Goal: Task Accomplishment & Management: Complete application form

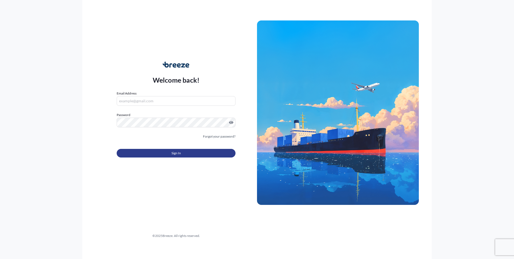
type input "[EMAIL_ADDRESS][DOMAIN_NAME]"
click at [158, 153] on button "Sign In" at bounding box center [176, 153] width 119 height 9
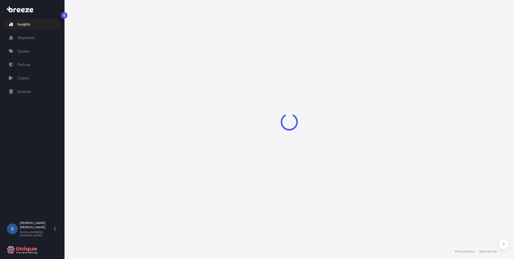
select select "2025"
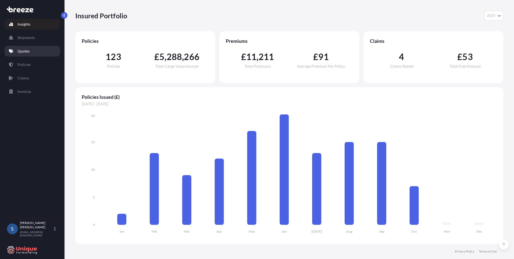
click at [31, 51] on link "Quotes" at bounding box center [32, 51] width 55 height 11
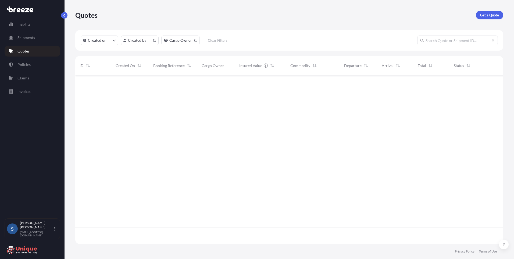
scroll to position [167, 424]
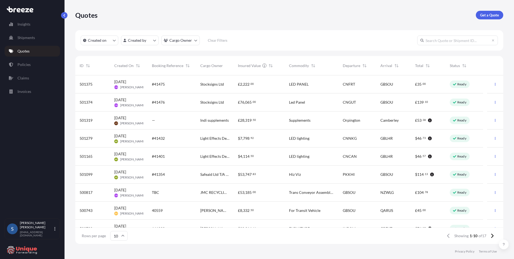
click at [211, 119] on span "Indi supplements" at bounding box center [214, 120] width 29 height 5
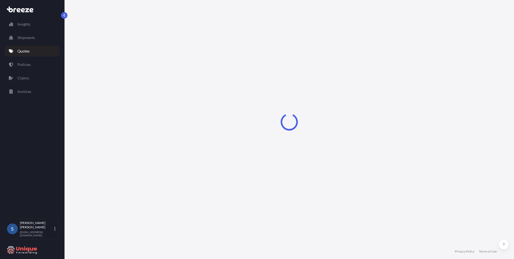
select select "Road"
select select "1"
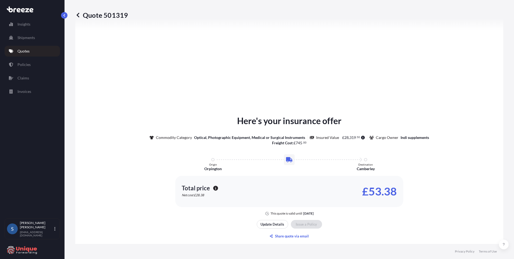
scroll to position [598, 0]
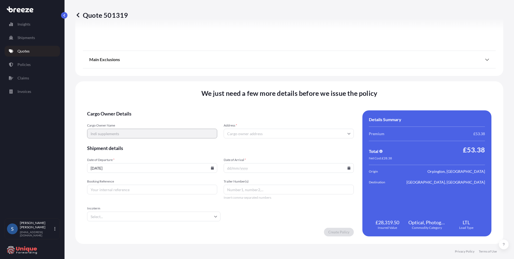
click at [256, 166] on input "Date of Arrival *" at bounding box center [289, 168] width 130 height 10
click at [343, 168] on input "Date of Arrival *" at bounding box center [289, 168] width 130 height 10
click at [348, 168] on icon at bounding box center [349, 167] width 3 height 3
click at [274, 122] on button "15" at bounding box center [271, 118] width 9 height 9
type input "[DATE]"
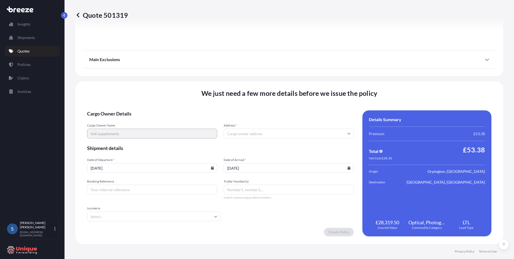
click at [152, 189] on input "Booking Reference" at bounding box center [152, 190] width 130 height 10
click at [174, 188] on input "Booking Reference" at bounding box center [152, 190] width 130 height 10
type input "FER25000125"
click at [214, 214] on input "Incoterm" at bounding box center [153, 216] width 133 height 10
click at [116, 153] on li "CFR" at bounding box center [153, 152] width 128 height 10
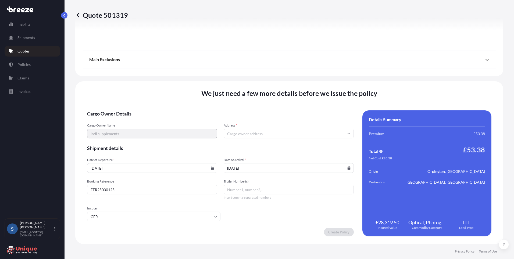
click at [314, 211] on form "Cargo Owner Details Cargo Owner Name Indi supplements Address * Shipment detail…" at bounding box center [220, 173] width 267 height 126
click at [269, 192] on input "Trailer Number(s)" at bounding box center [289, 190] width 130 height 10
click at [273, 136] on input "Address *" at bounding box center [289, 134] width 130 height 10
click at [268, 132] on input "Address *" at bounding box center [289, 134] width 130 height 10
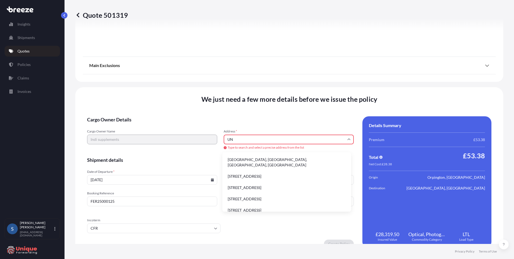
type input "U"
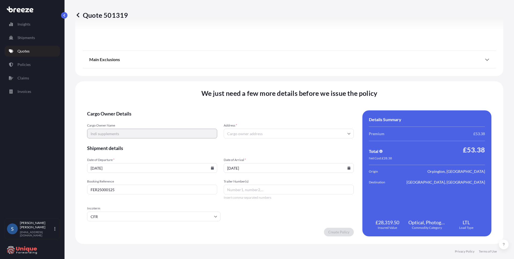
click at [261, 132] on input "Address *" at bounding box center [289, 134] width 130 height 10
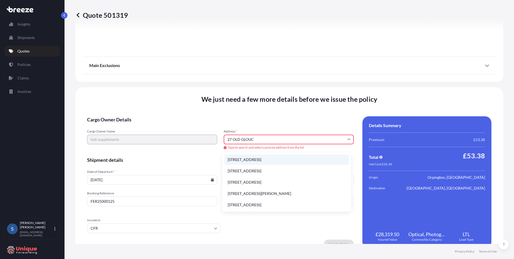
click at [264, 158] on li "[STREET_ADDRESS]" at bounding box center [287, 159] width 125 height 10
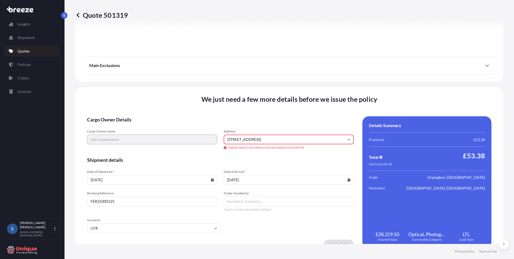
type input "[GEOGRAPHIC_DATA], [GEOGRAPHIC_DATA]"
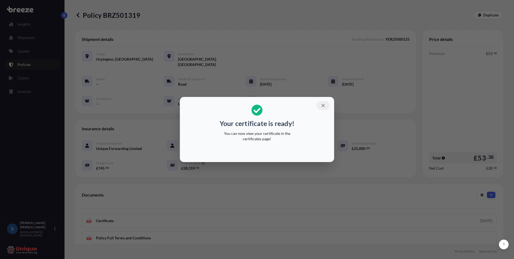
click at [323, 105] on icon "button" at bounding box center [323, 105] width 5 height 5
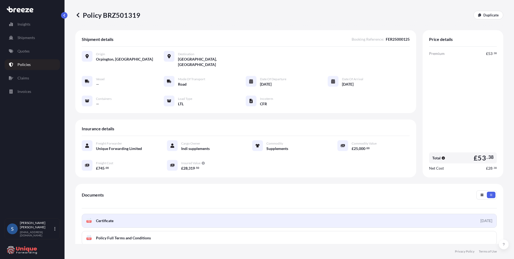
scroll to position [27, 0]
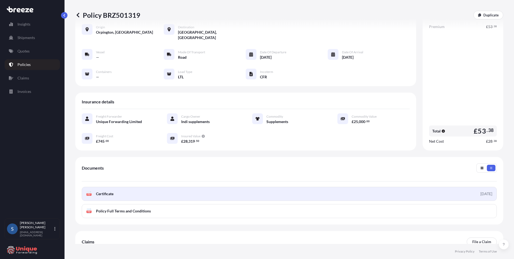
click at [160, 187] on link "PDF Certificate [DATE]" at bounding box center [289, 194] width 415 height 14
